Goal: Transaction & Acquisition: Purchase product/service

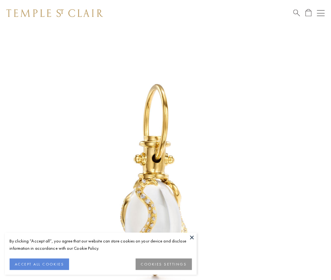
scroll to position [10, 0]
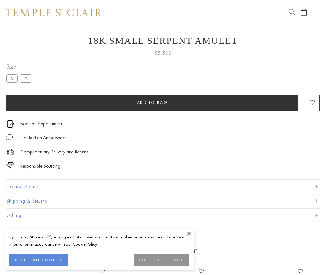
click at [152, 102] on span "Add to bag" at bounding box center [152, 102] width 31 height 5
